Goal: Task Accomplishment & Management: Complete application form

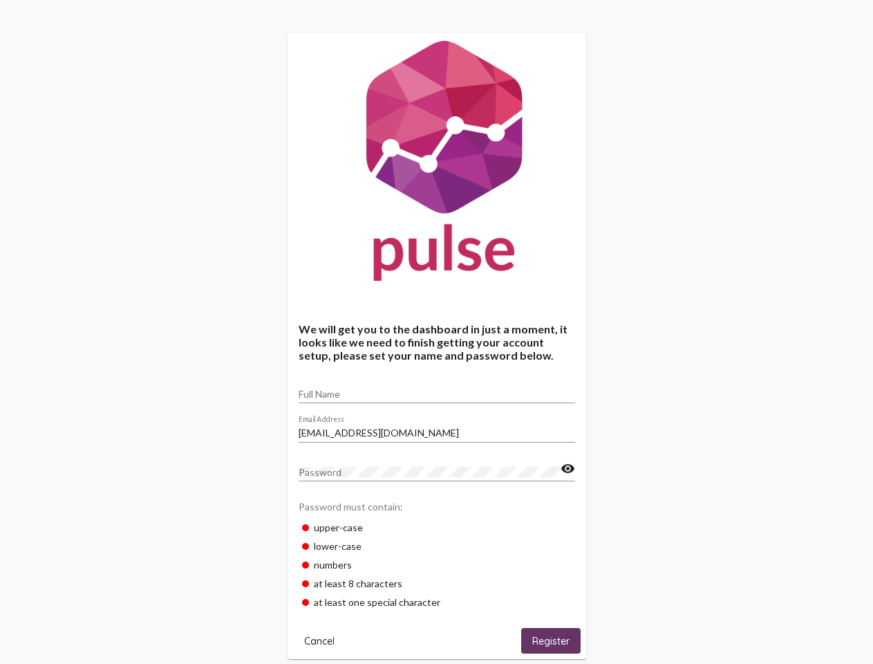
click at [437, 389] on input "Full Name" at bounding box center [437, 394] width 277 height 11
click at [437, 429] on input "[EMAIL_ADDRESS][DOMAIN_NAME]" at bounding box center [437, 432] width 277 height 11
click at [568, 469] on mat-icon "visibility" at bounding box center [568, 469] width 15 height 17
click at [319, 640] on span "Cancel" at bounding box center [319, 641] width 30 height 12
click at [551, 640] on span "Register" at bounding box center [550, 641] width 37 height 12
